Goal: Transaction & Acquisition: Obtain resource

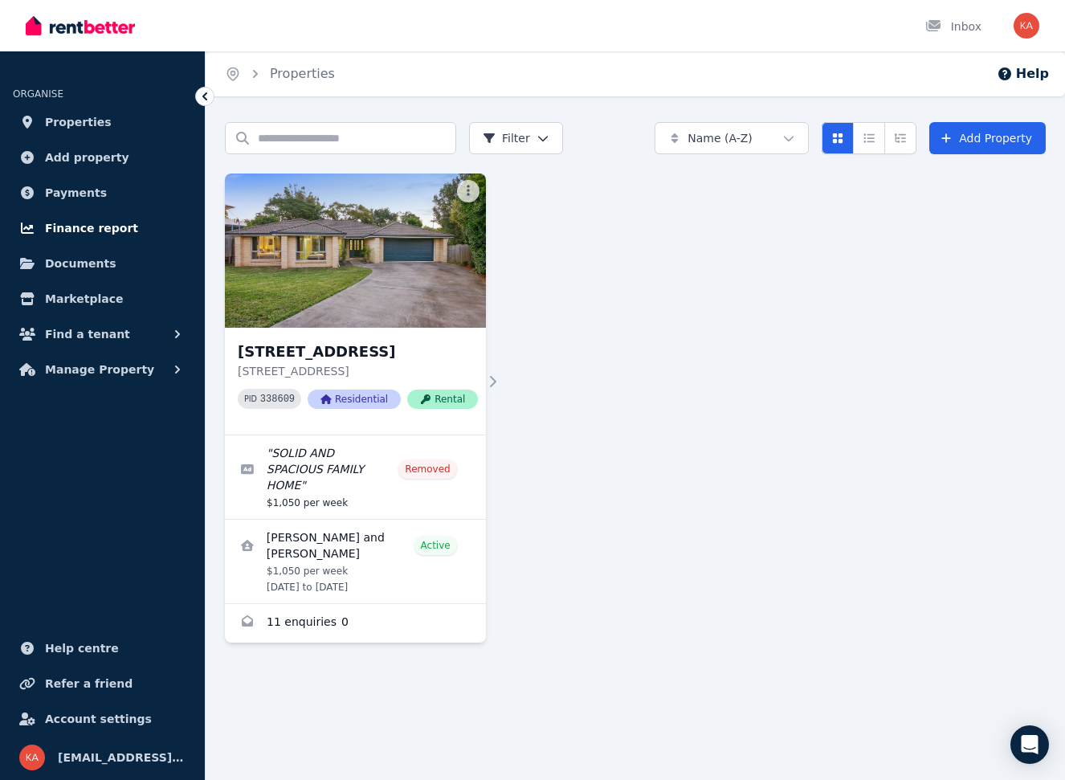
click at [76, 230] on span "Finance report" at bounding box center [91, 227] width 93 height 19
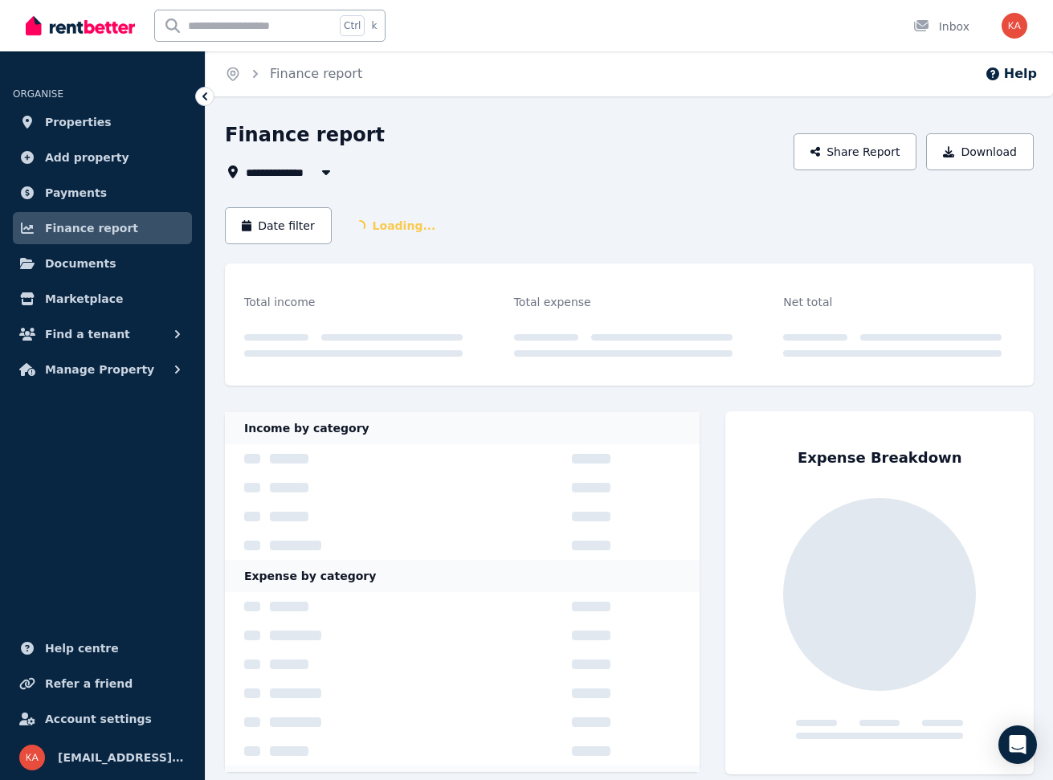
click at [319, 175] on button "button" at bounding box center [326, 171] width 29 height 19
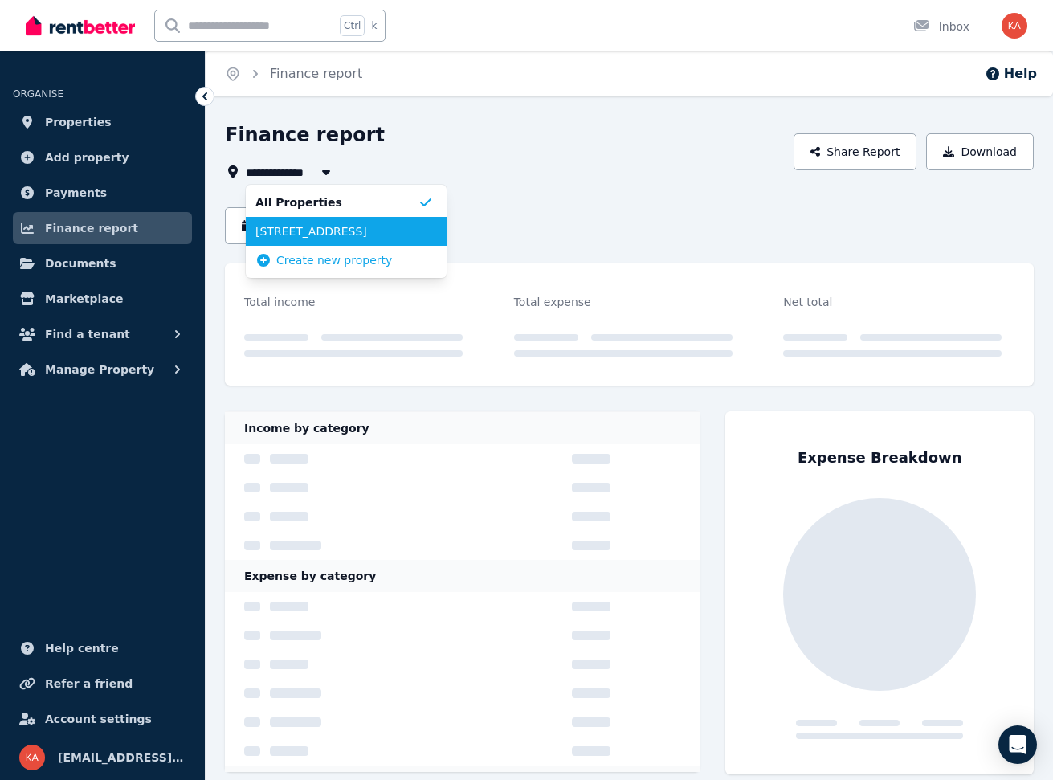
click at [338, 228] on span "[STREET_ADDRESS]" at bounding box center [336, 231] width 162 height 16
type input "**********"
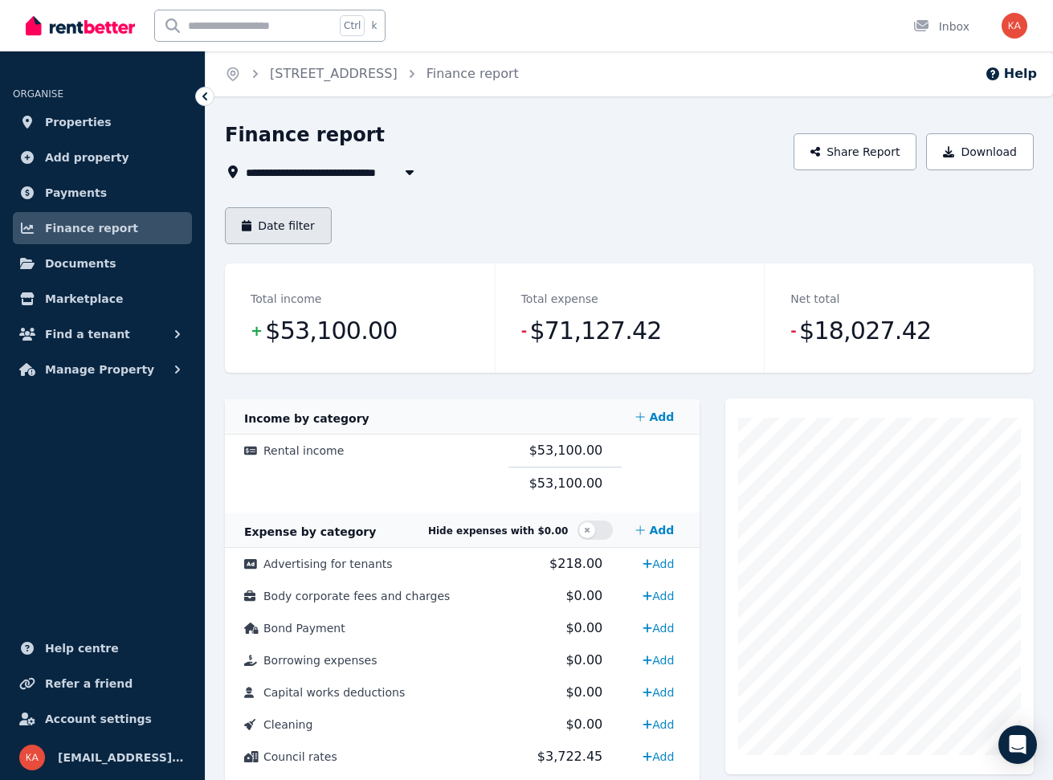
click at [299, 232] on button "Date filter" at bounding box center [278, 225] width 107 height 37
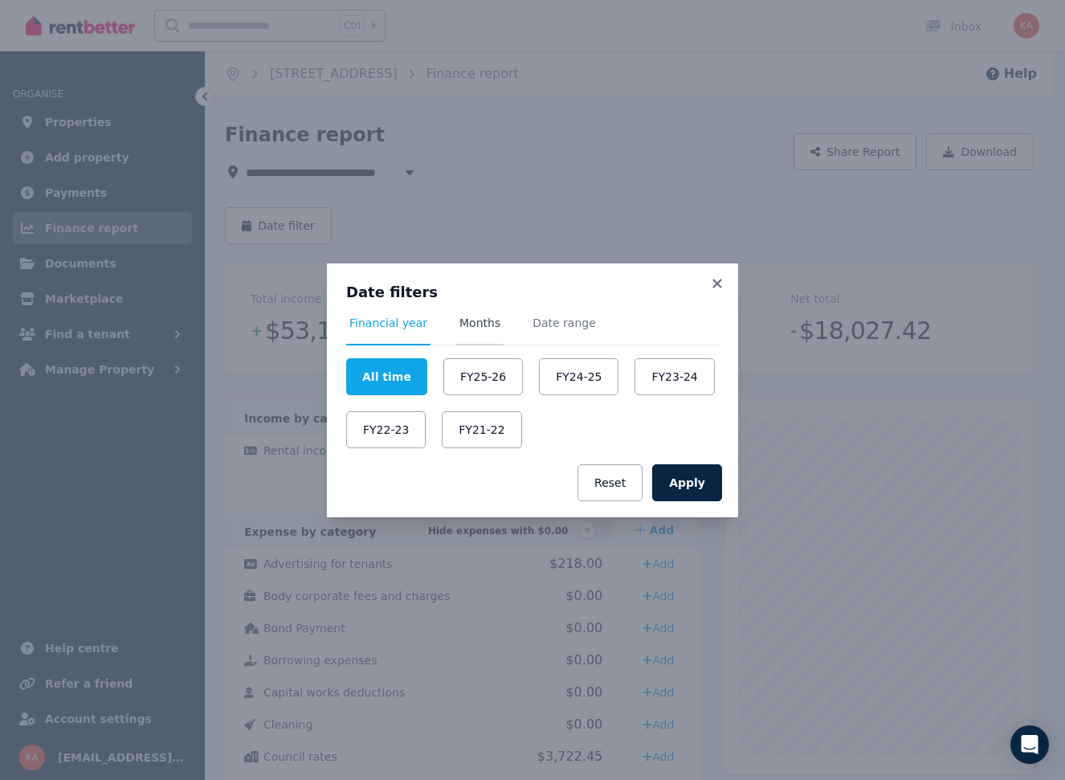
click at [480, 333] on span "Months" at bounding box center [479, 330] width 47 height 31
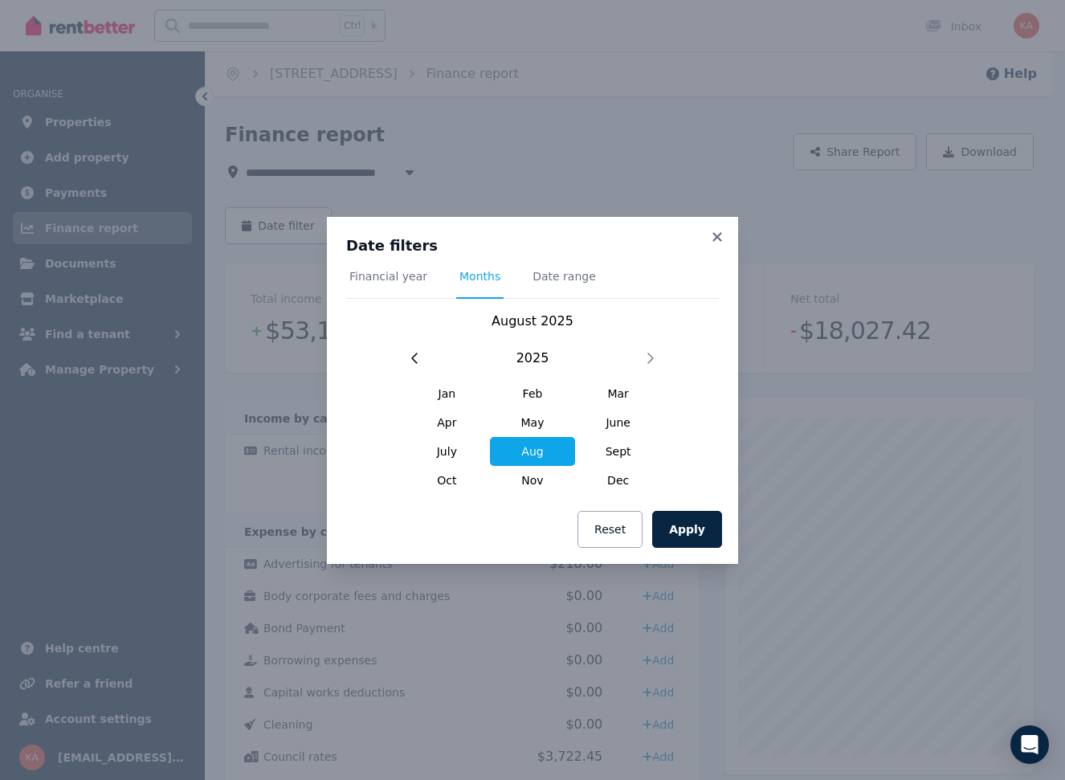
click at [539, 450] on span "Aug" at bounding box center [533, 451] width 86 height 29
click at [696, 532] on button "Apply" at bounding box center [687, 529] width 70 height 37
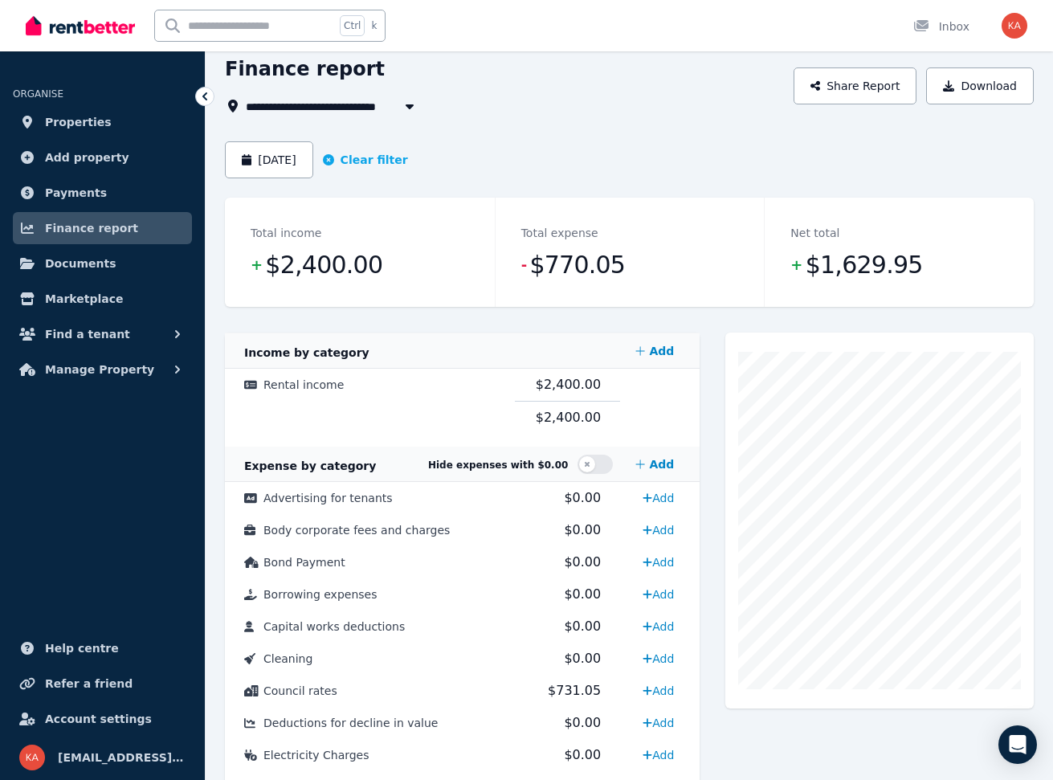
scroll to position [64, 0]
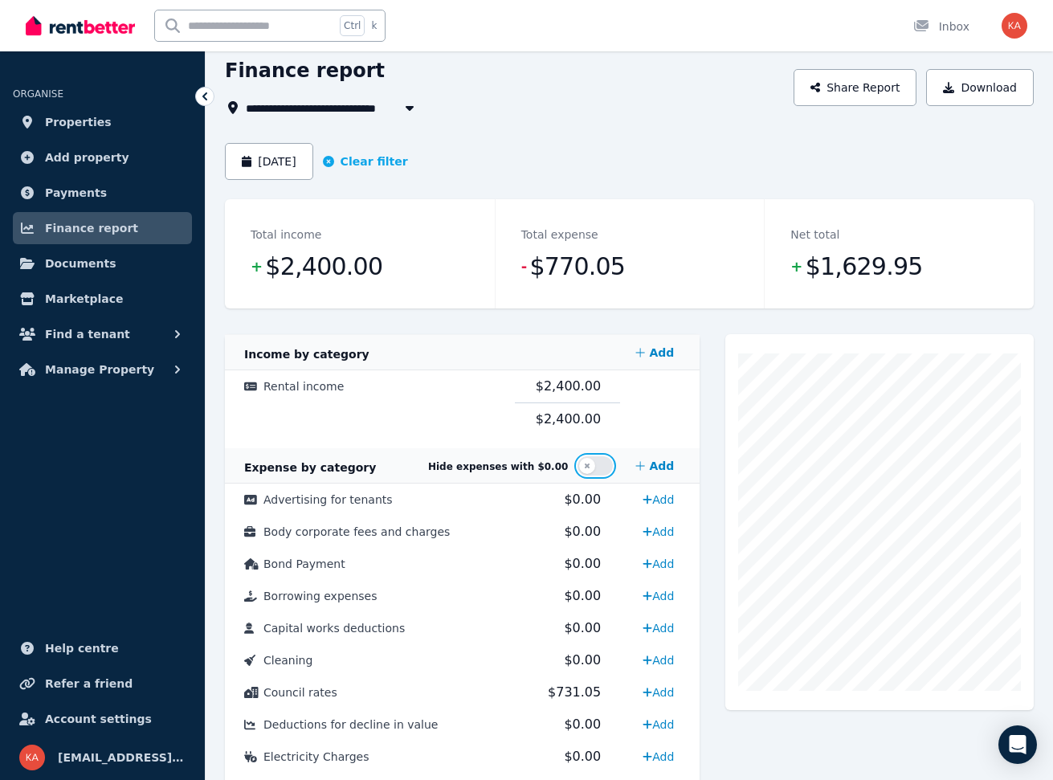
click at [598, 467] on button "button" at bounding box center [595, 465] width 35 height 19
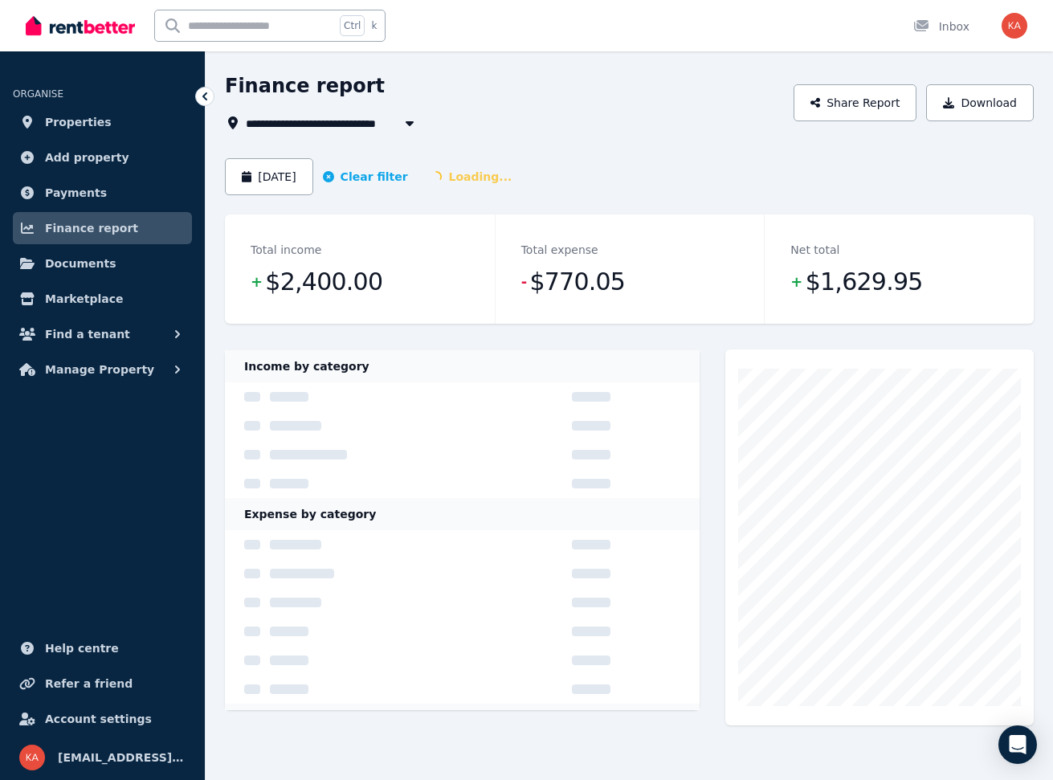
scroll to position [49, 0]
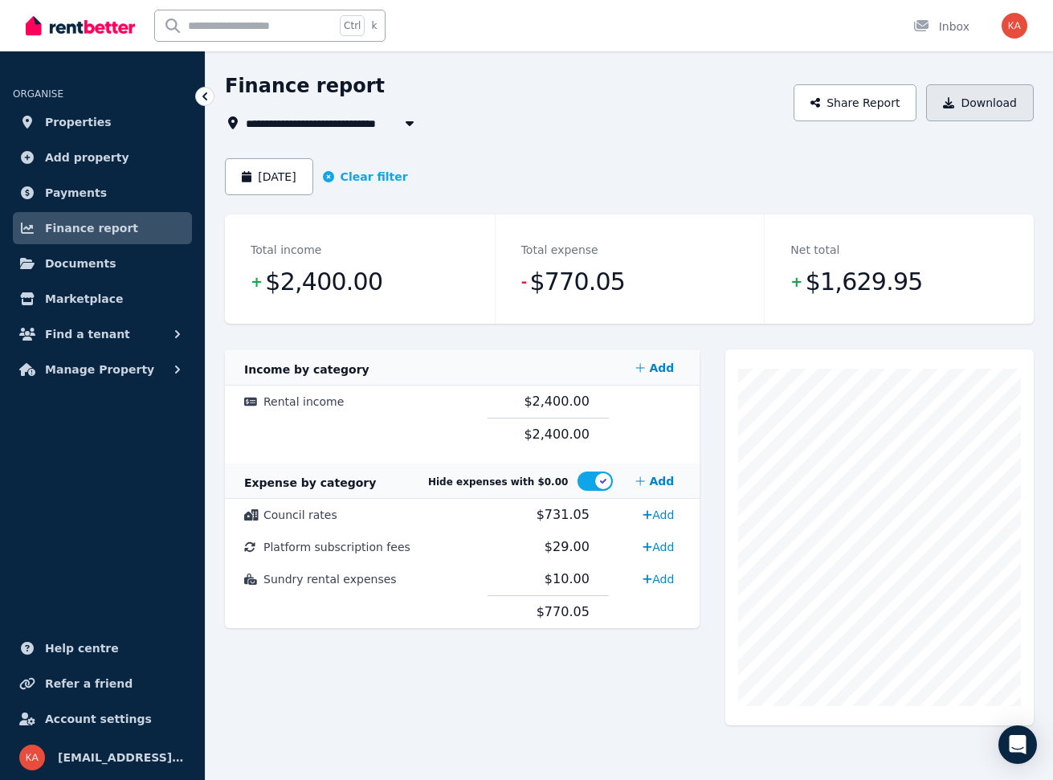
click at [997, 112] on button "Download" at bounding box center [980, 102] width 108 height 37
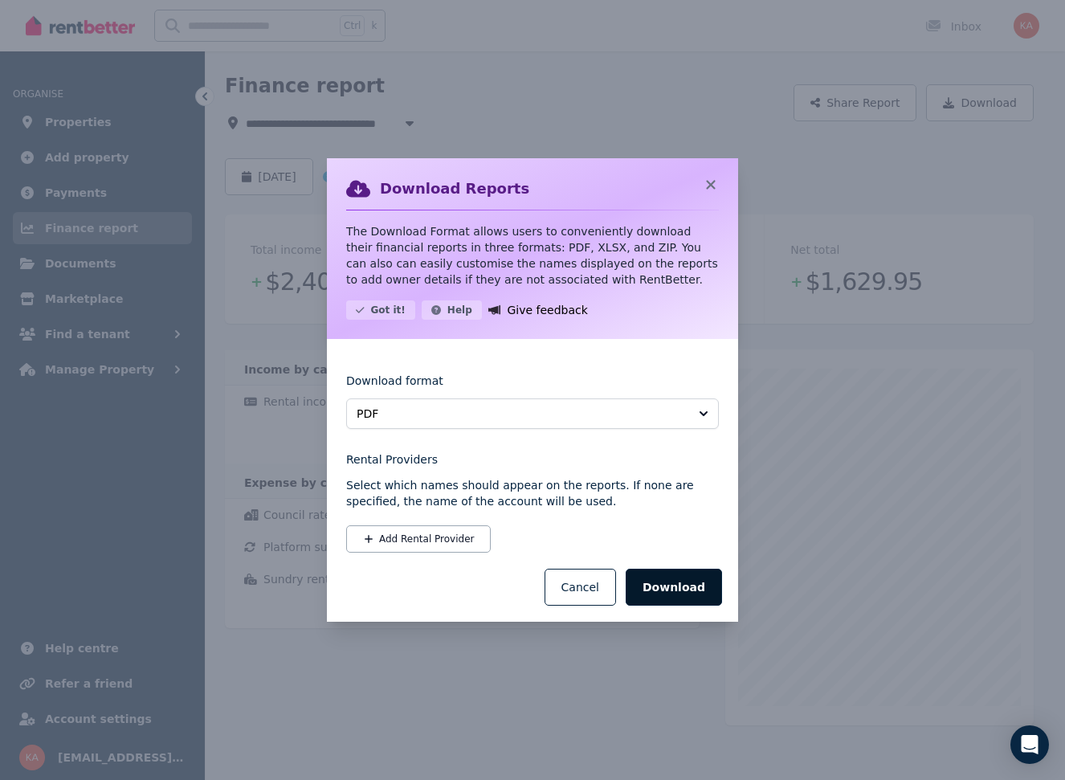
click at [671, 593] on button "Download" at bounding box center [674, 587] width 96 height 37
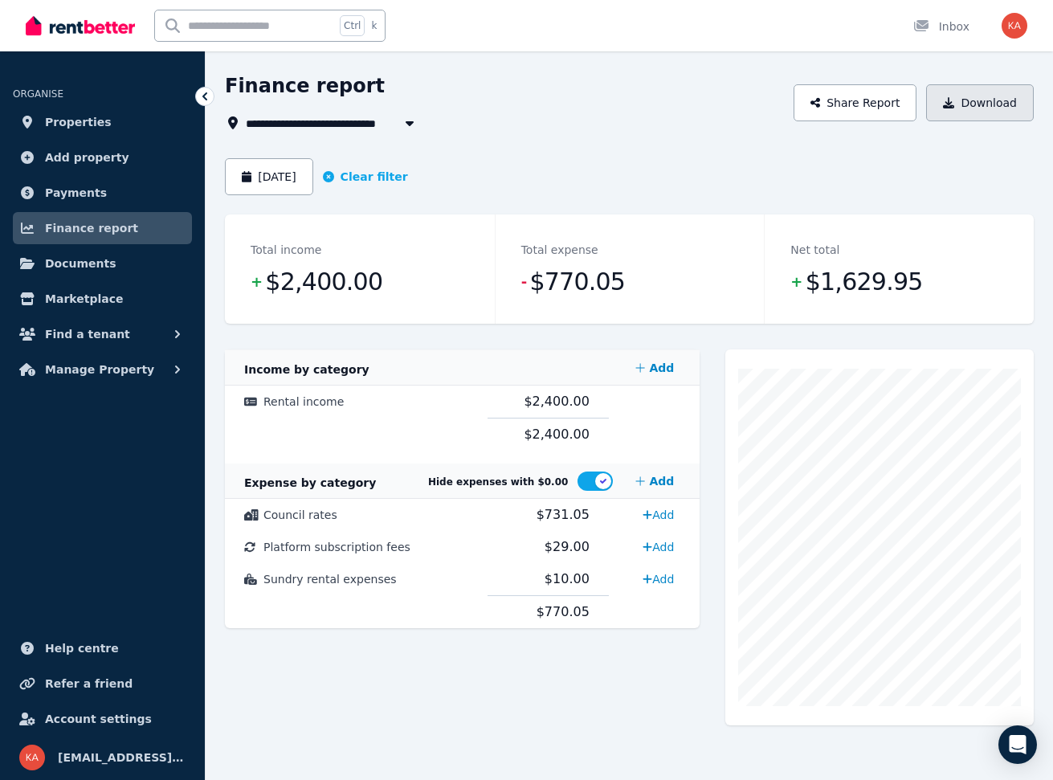
click at [984, 104] on button "Download" at bounding box center [980, 102] width 108 height 37
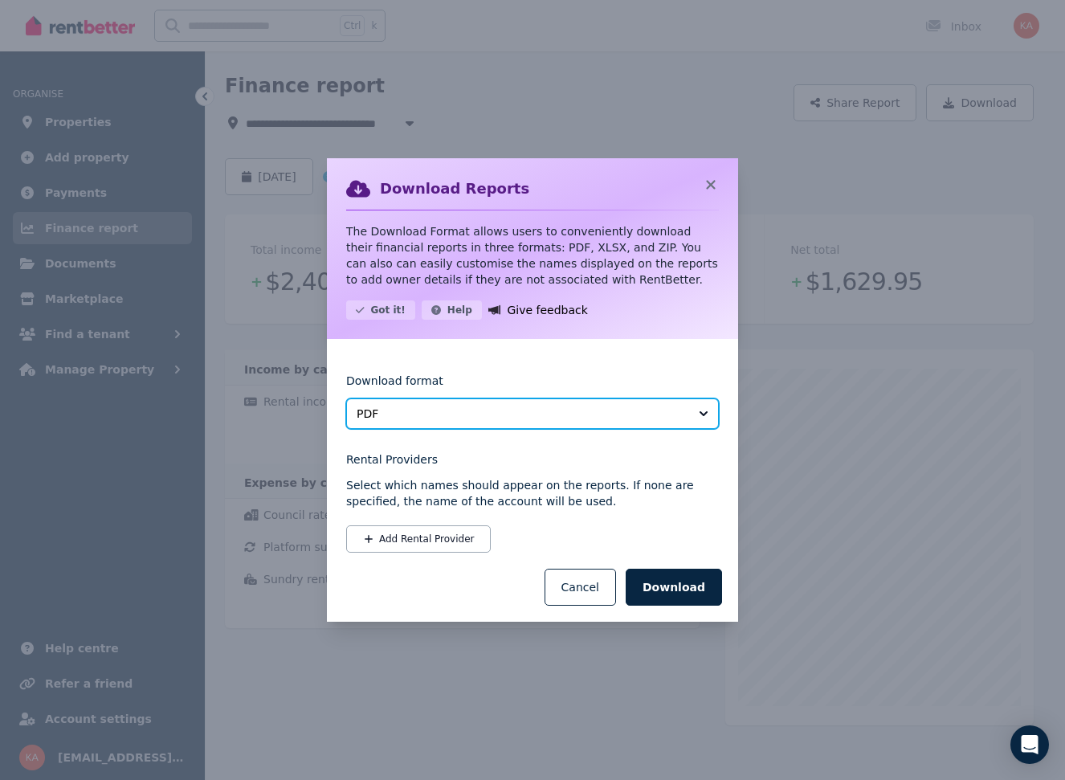
click at [513, 423] on button "PDF" at bounding box center [532, 413] width 373 height 31
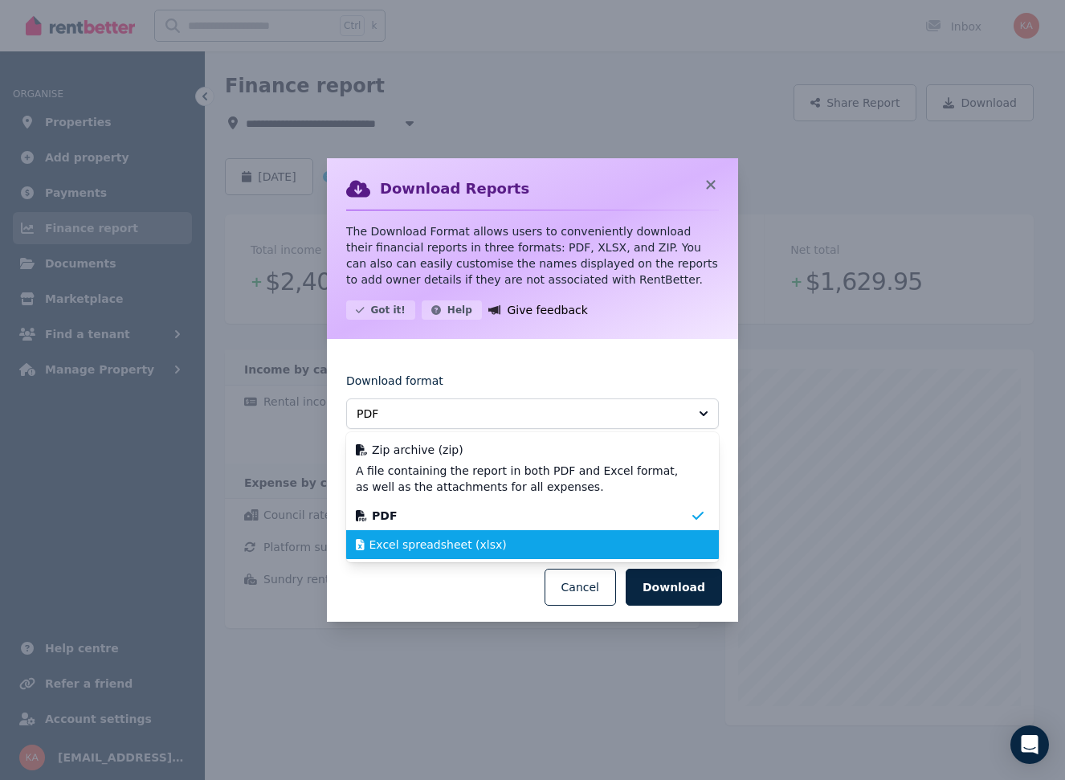
click at [492, 543] on div "Excel spreadsheet (xlsx)" at bounding box center [523, 545] width 334 height 16
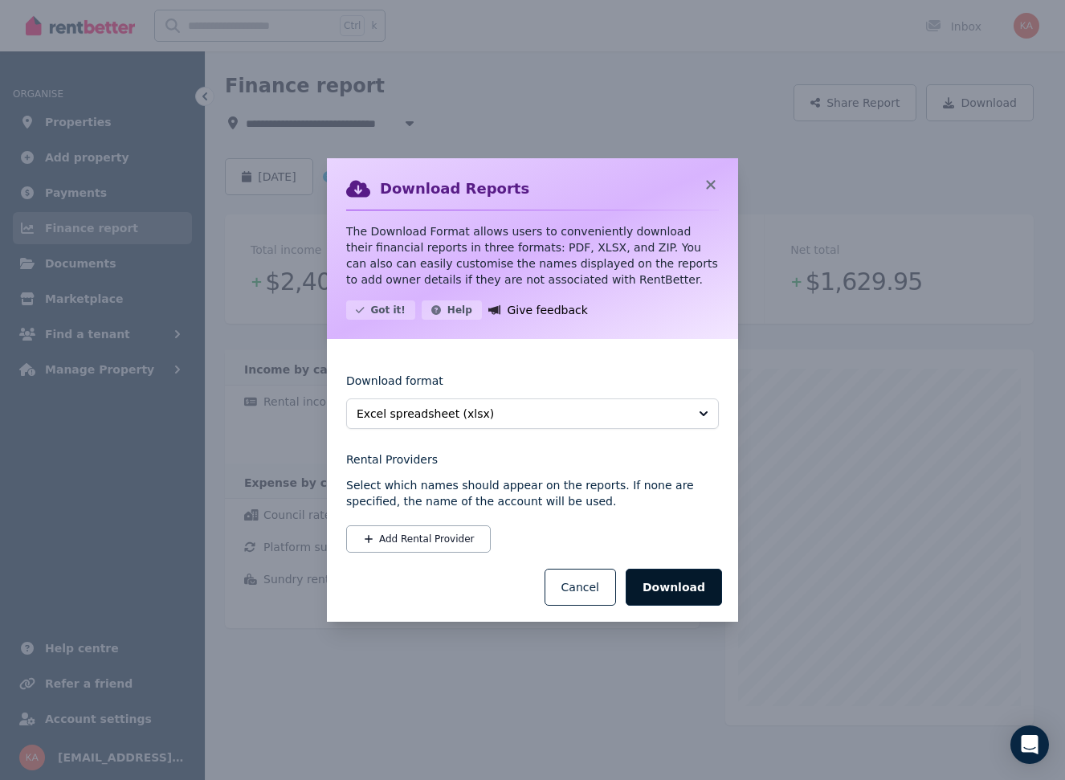
click at [676, 592] on button "Download" at bounding box center [674, 587] width 96 height 37
